Goal: Navigation & Orientation: Find specific page/section

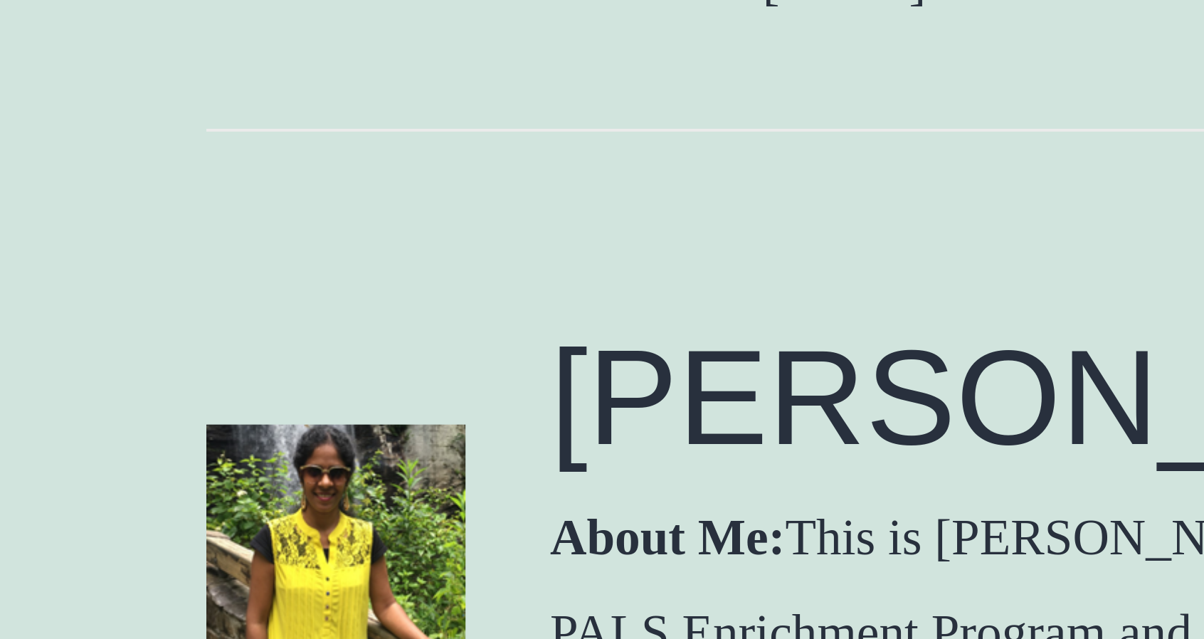
scroll to position [1049, 0]
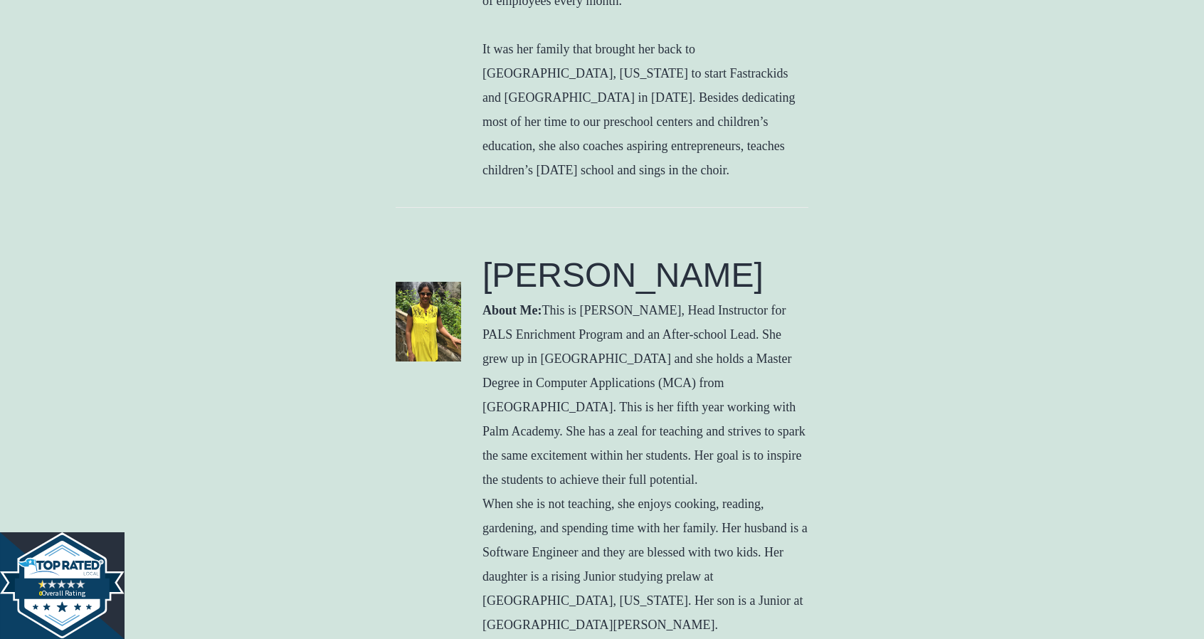
drag, startPoint x: 764, startPoint y: 198, endPoint x: 877, endPoint y: 259, distance: 128.3
click at [877, 259] on div "[PERSON_NAME], PHD Executive Director Education: Purdue University Experience: …" at bounding box center [602, 559] width 1204 height 2481
click at [833, 257] on div "[PERSON_NAME], PHD Executive Director Education: Purdue University Experience: …" at bounding box center [602, 559] width 1204 height 2481
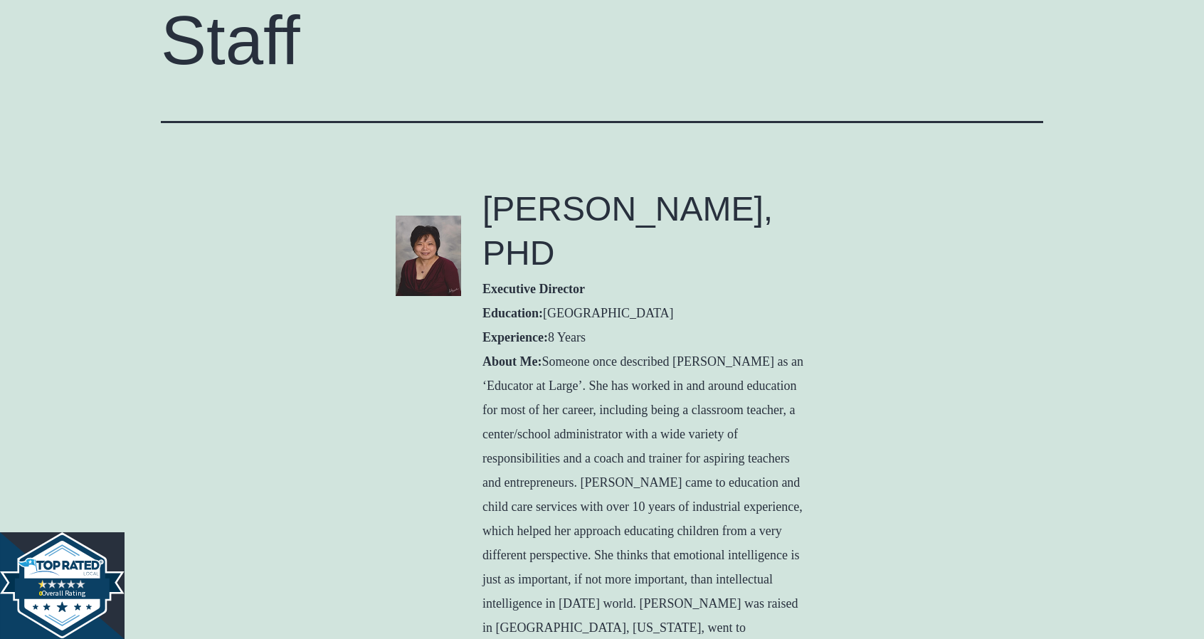
scroll to position [0, 0]
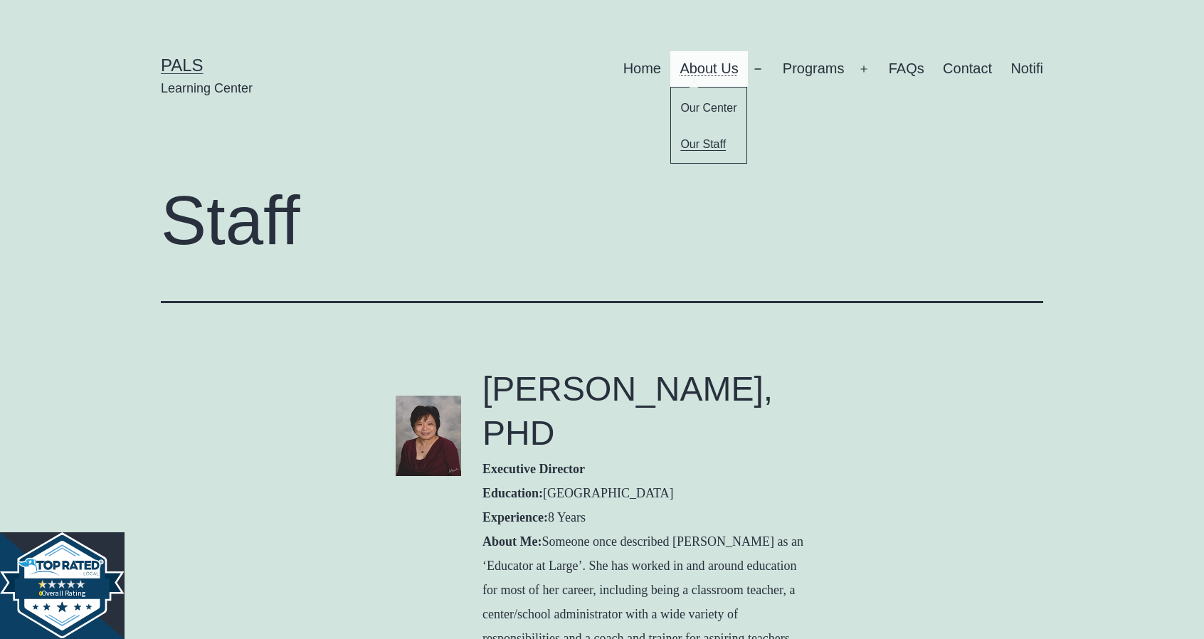
click at [721, 70] on link "About Us" at bounding box center [709, 69] width 78 height 36
click at [646, 60] on link "Home" at bounding box center [641, 69] width 57 height 36
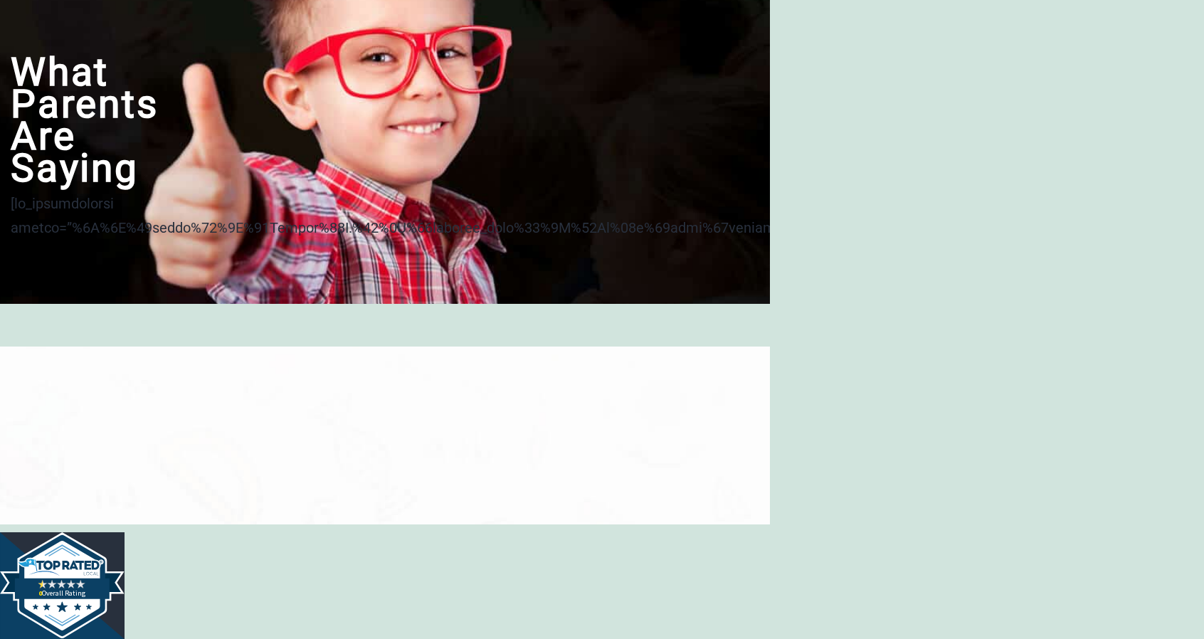
scroll to position [3577, 0]
